Goal: Task Accomplishment & Management: Manage account settings

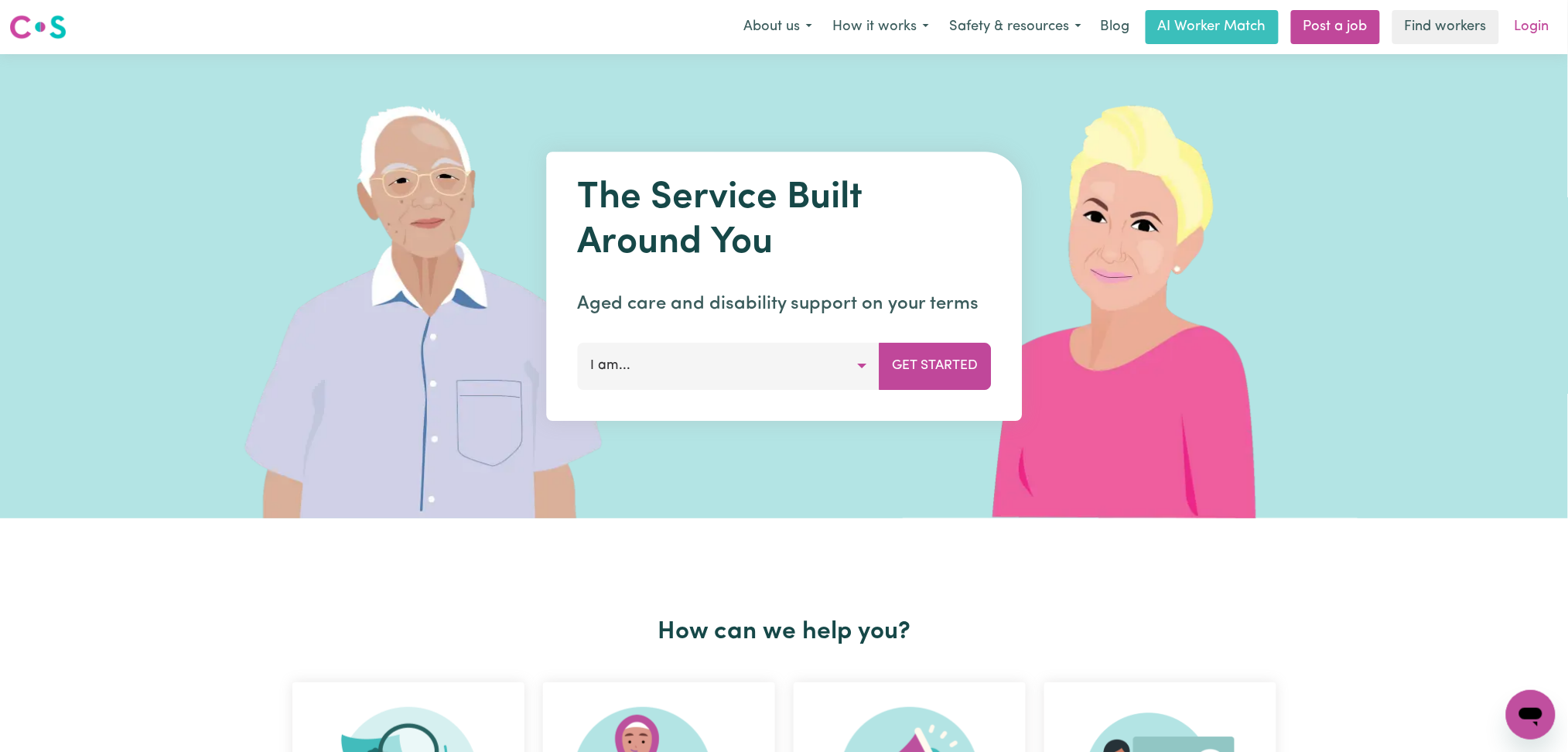
click at [1523, 33] on link "Login" at bounding box center [1532, 27] width 53 height 34
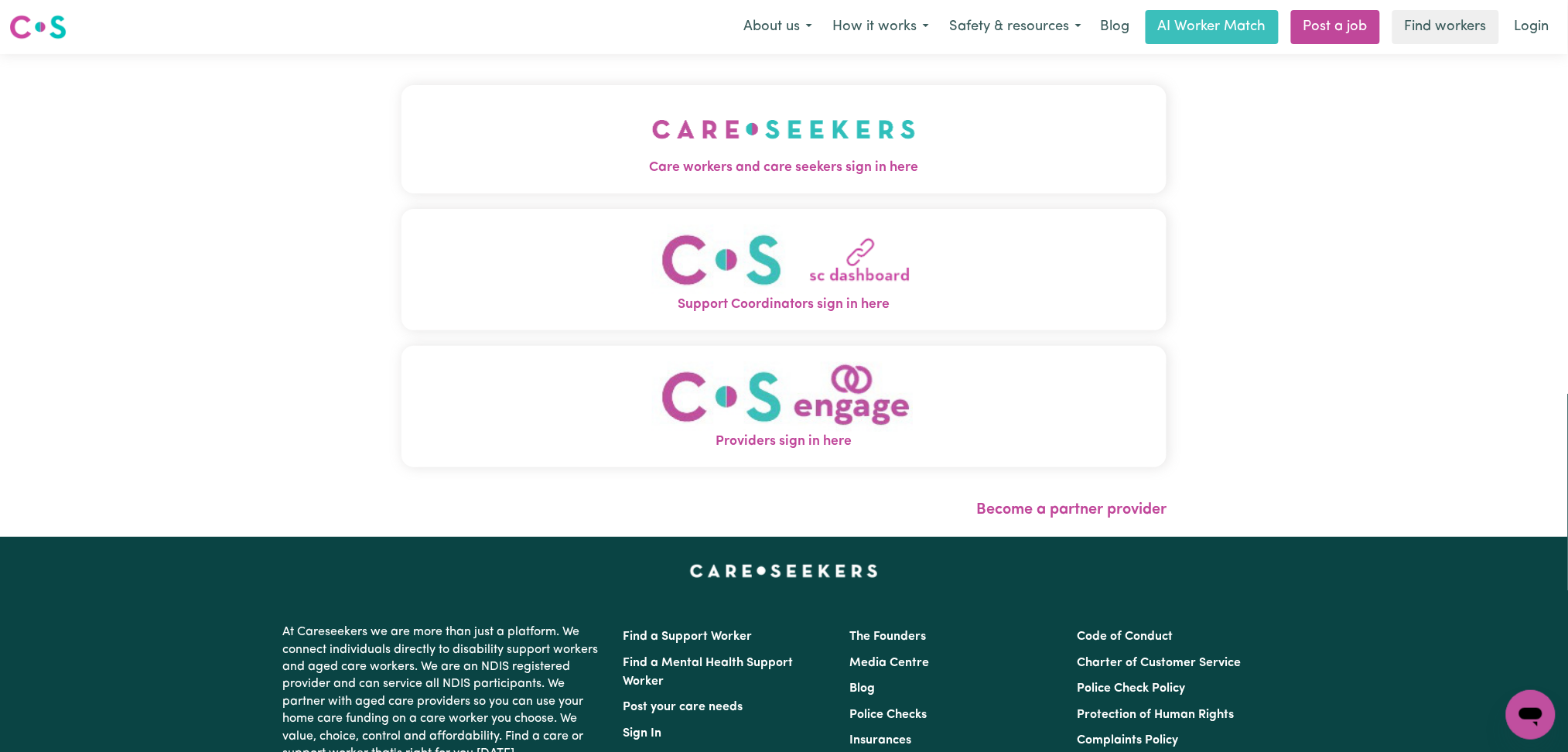
click at [764, 175] on span "Care workers and care seekers sign in here" at bounding box center [784, 168] width 766 height 20
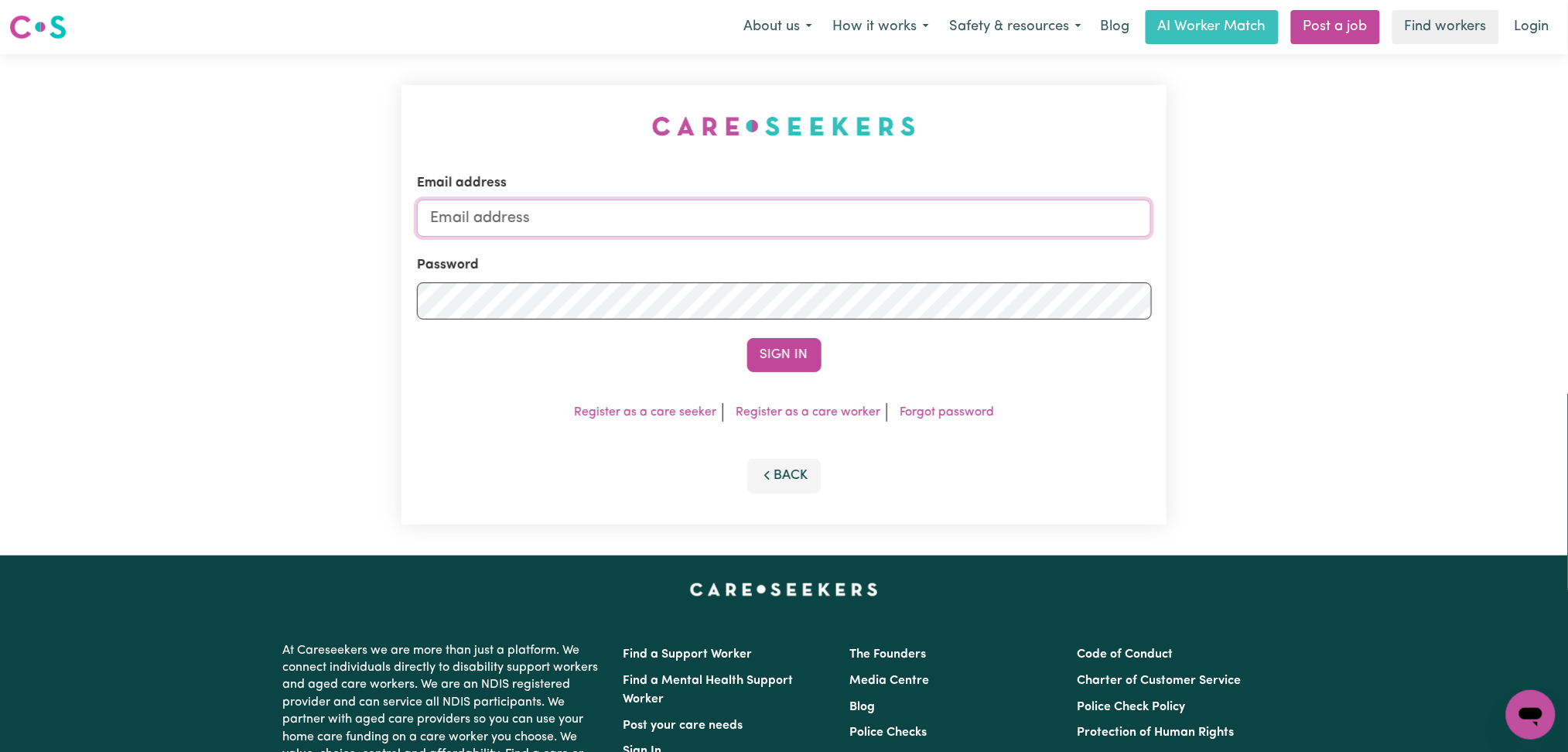
type input "onboardingcs@careseekers.com.au"
click at [759, 353] on button "Sign In" at bounding box center [784, 354] width 74 height 34
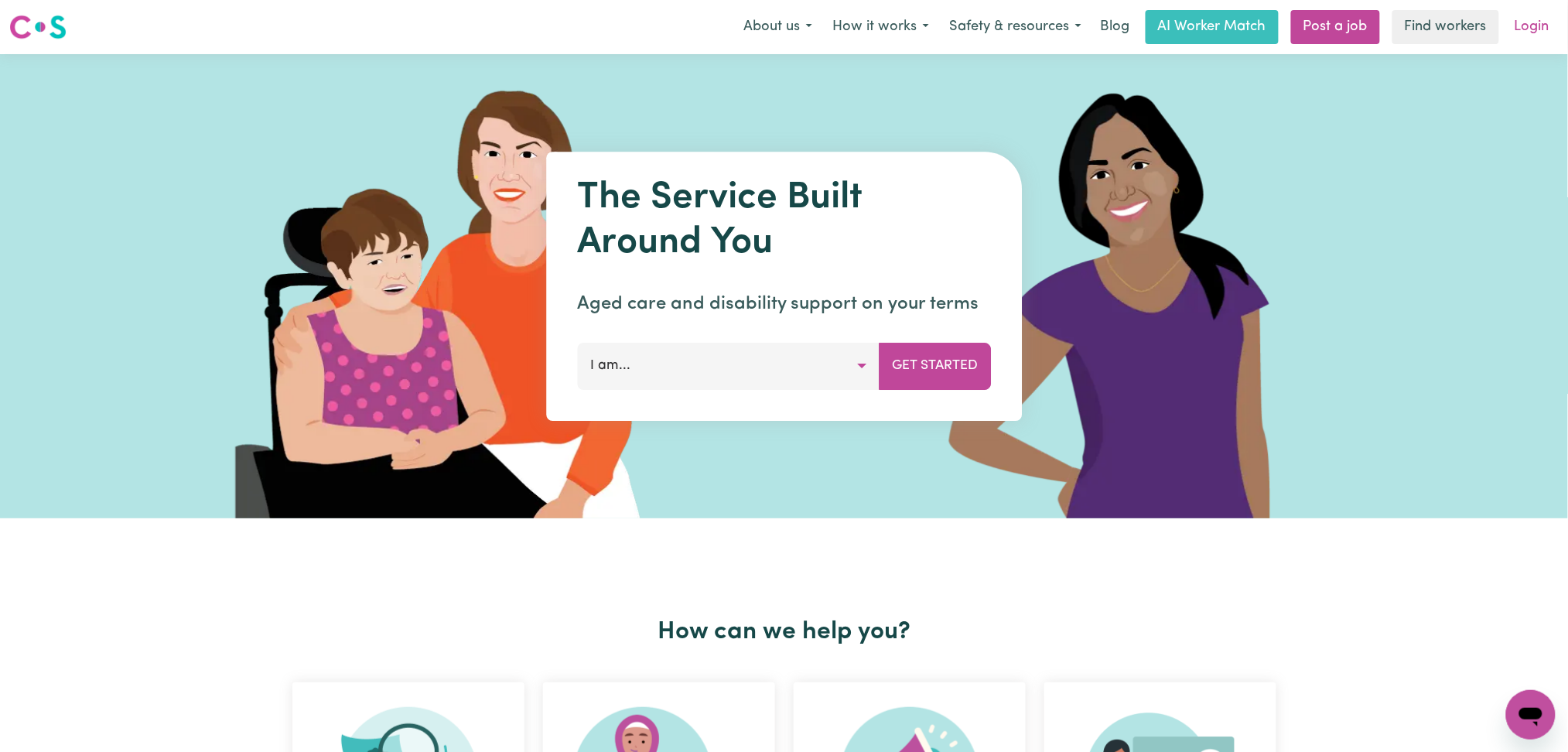
click at [1528, 16] on link "Login" at bounding box center [1532, 27] width 53 height 34
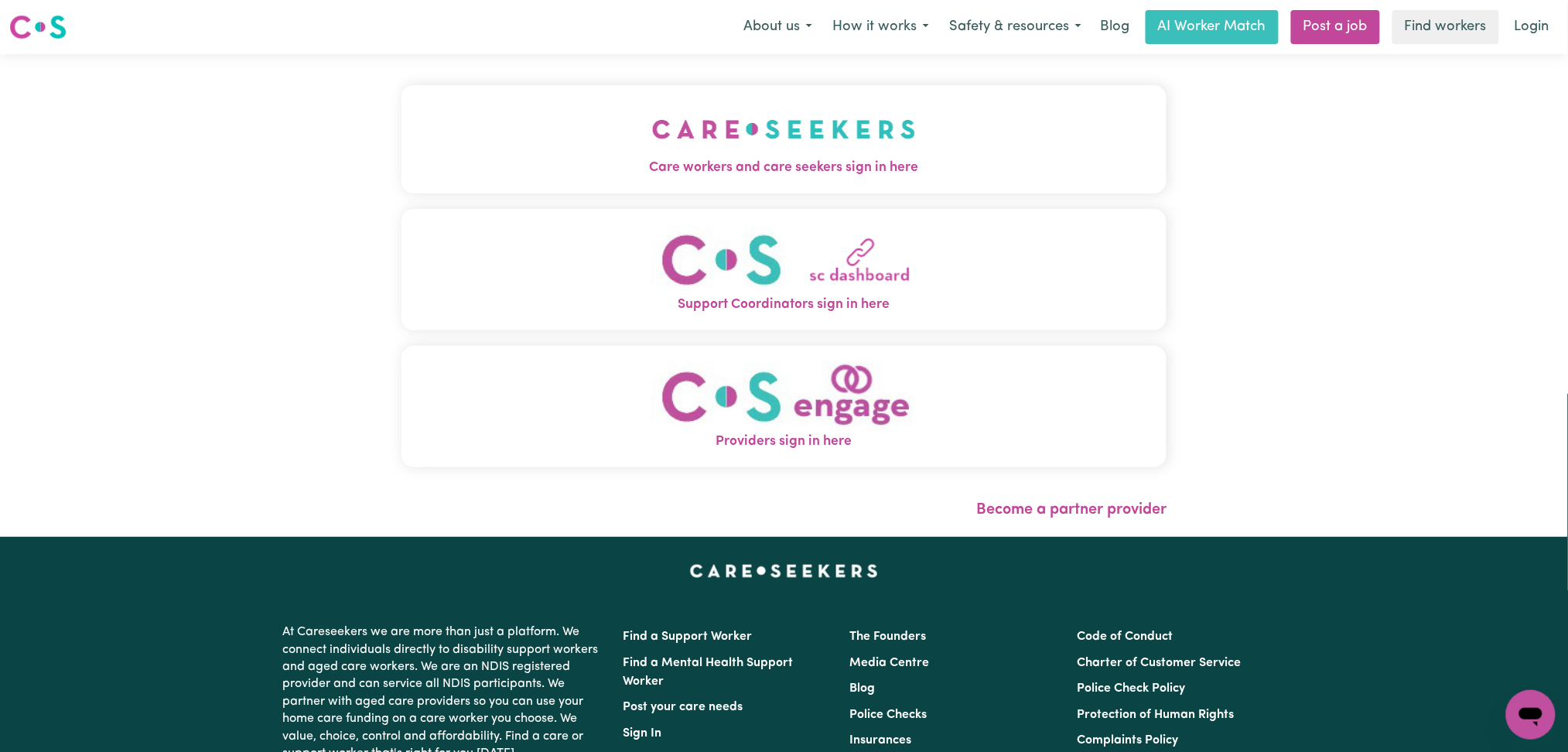
click at [499, 99] on button "Care workers and care seekers sign in here" at bounding box center [784, 140] width 766 height 109
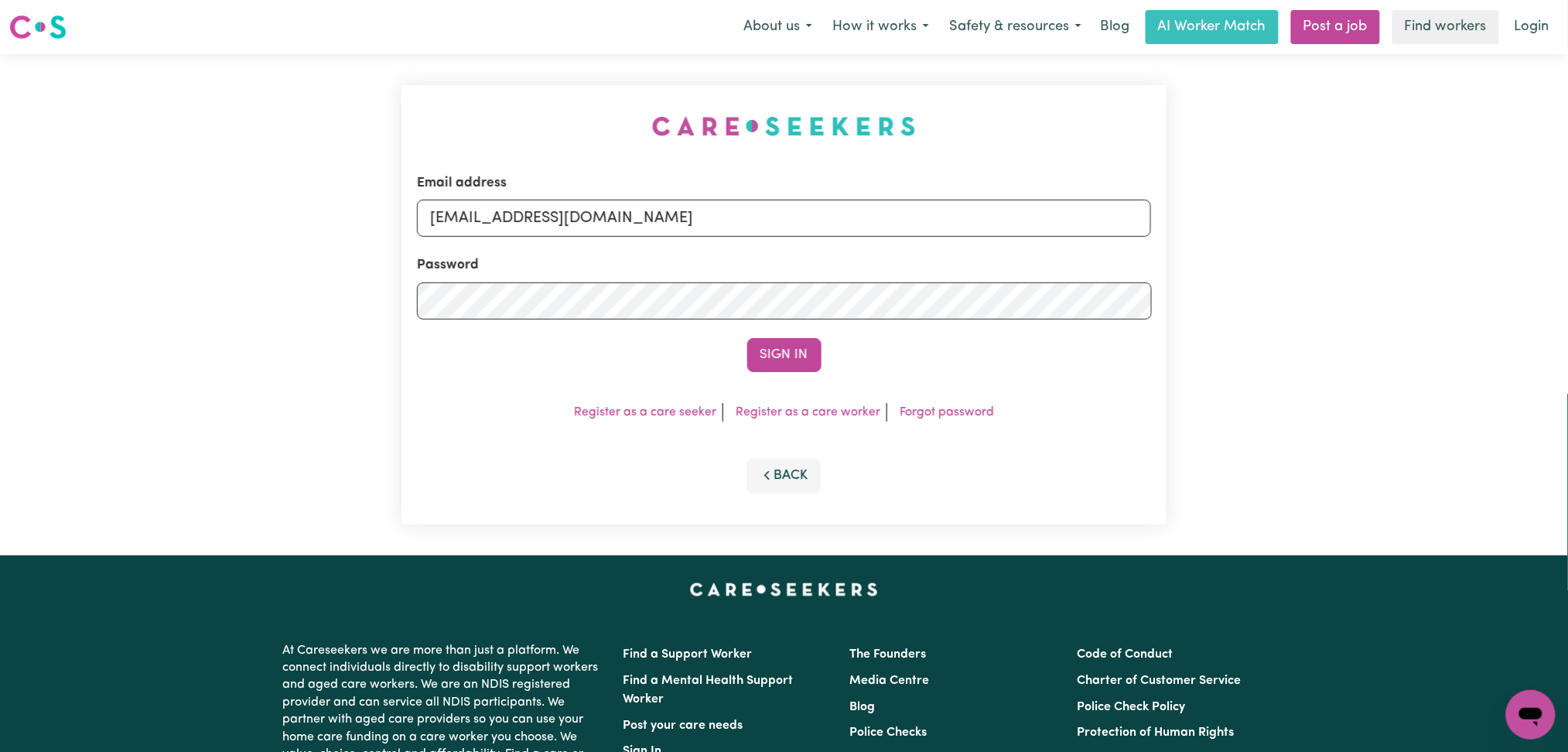
click at [583, 222] on input "onboardingcs@careseekers.com.au" at bounding box center [784, 218] width 735 height 37
click at [621, 235] on input "onboardingcs@careseekers.com.au" at bounding box center [784, 218] width 735 height 37
drag, startPoint x: 510, startPoint y: 228, endPoint x: 765, endPoint y: 227, distance: 255.0
click at [765, 227] on input "Superuser~jakedworkin@hotmail.com" at bounding box center [784, 218] width 735 height 37
type input "Superuser~jinying152@163.com"
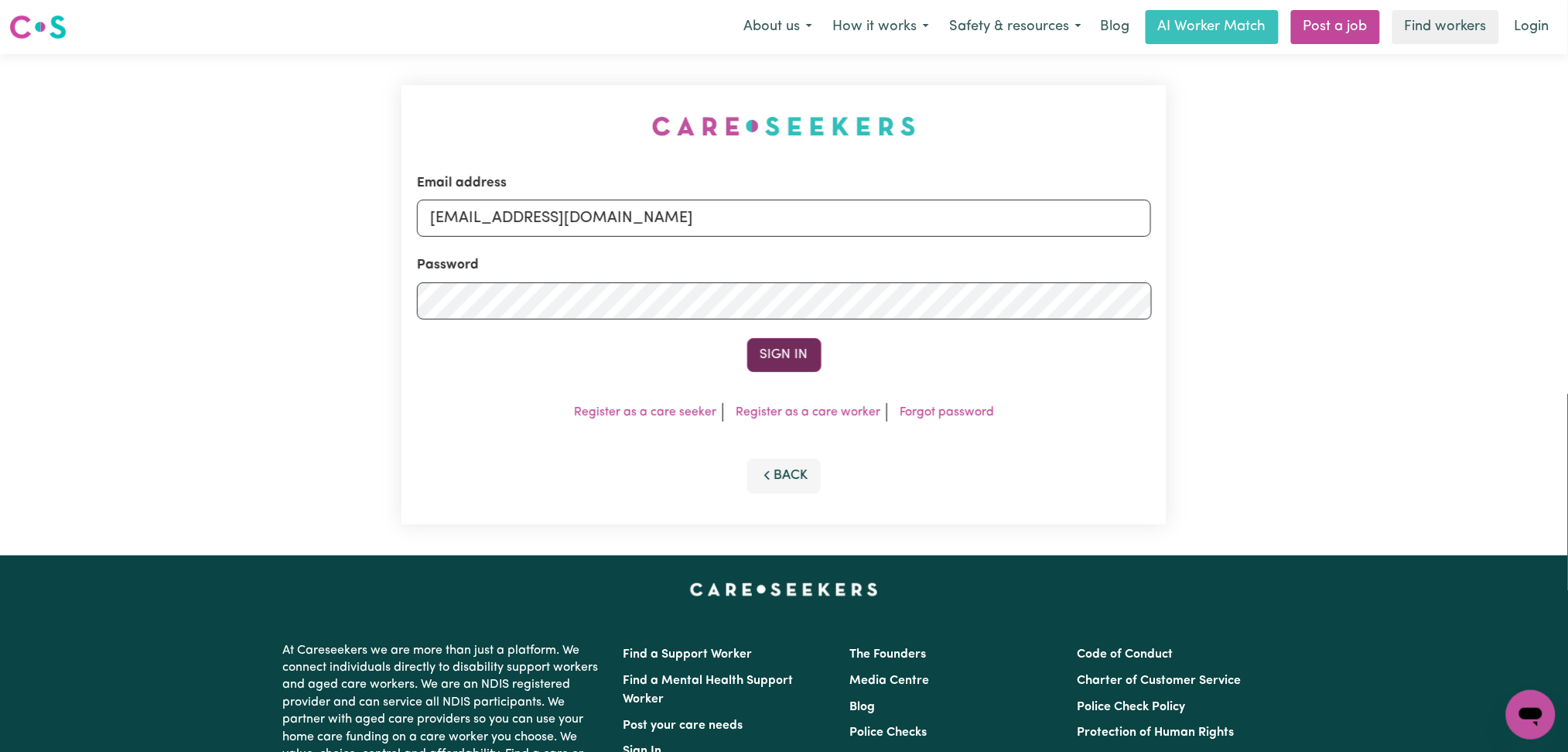
click at [760, 358] on button "Sign In" at bounding box center [784, 354] width 74 height 34
